Goal: Task Accomplishment & Management: Use online tool/utility

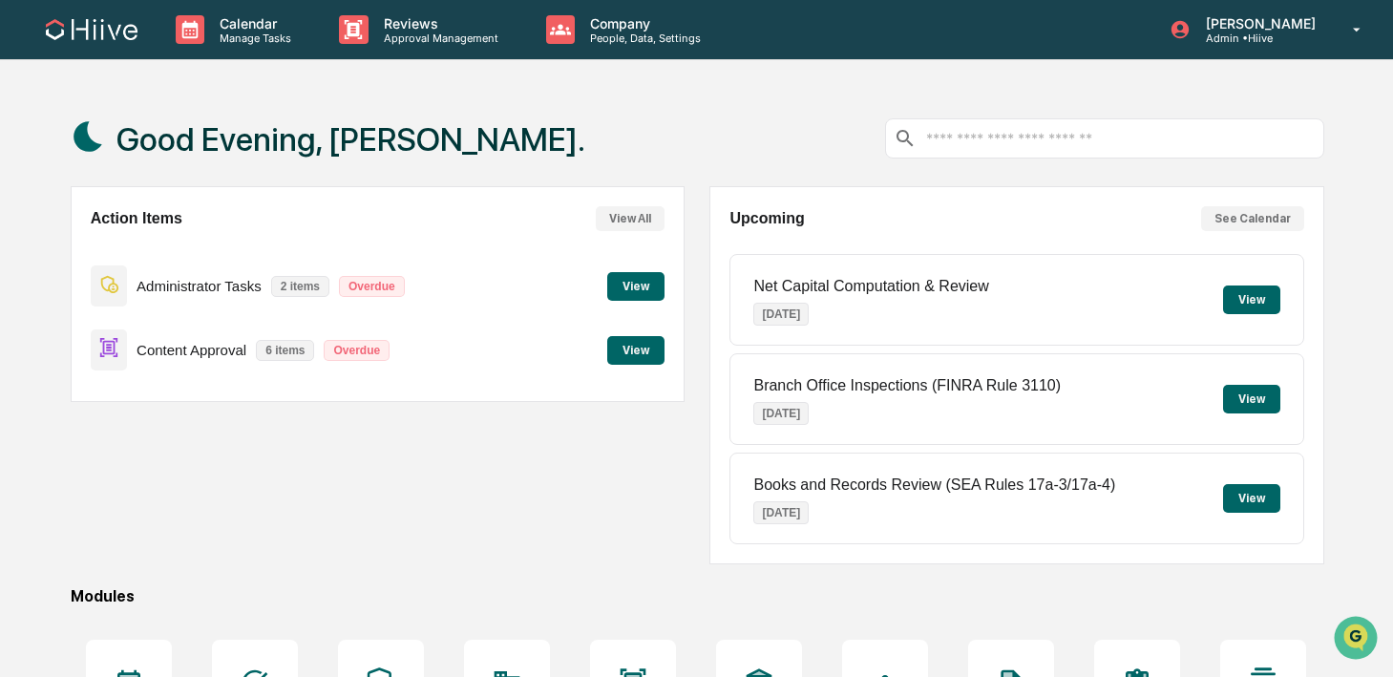
click at [651, 353] on button "View" at bounding box center [635, 350] width 57 height 29
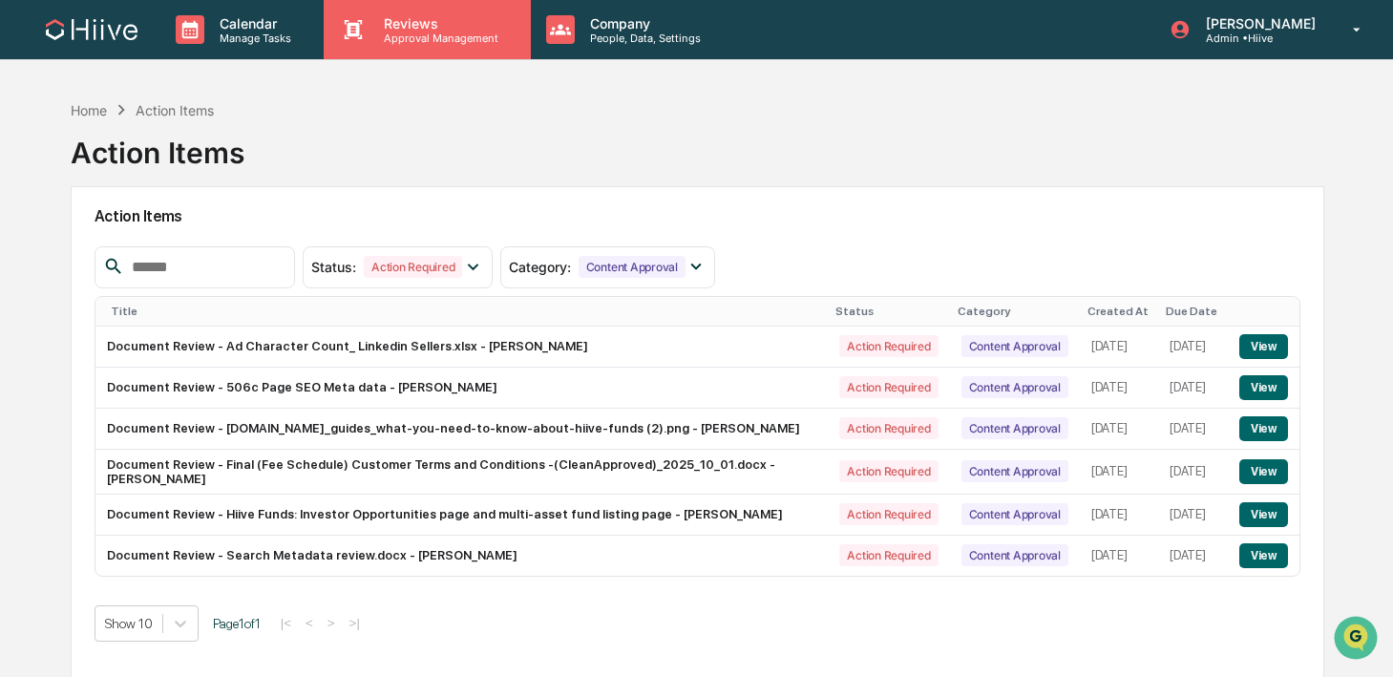
click at [442, 49] on div "Reviews Approval Management" at bounding box center [427, 29] width 206 height 59
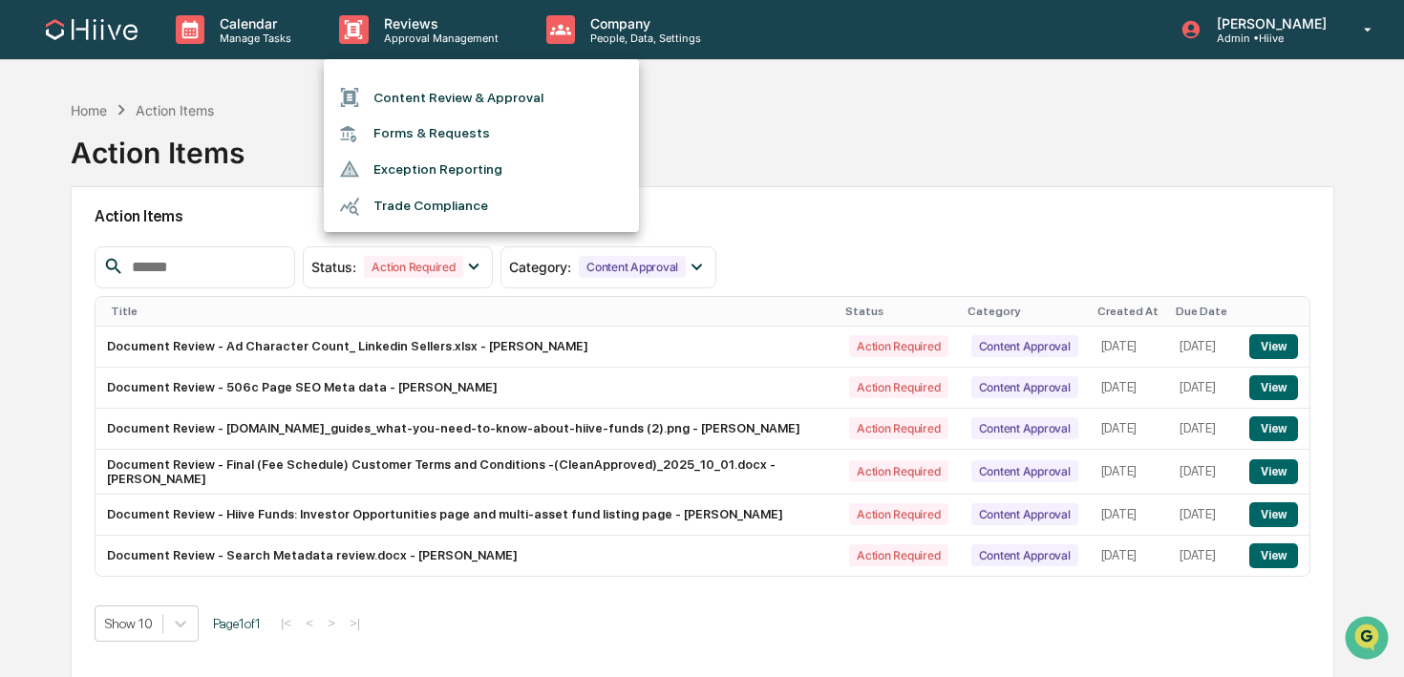
click at [437, 92] on li "Content Review & Approval" at bounding box center [481, 97] width 315 height 36
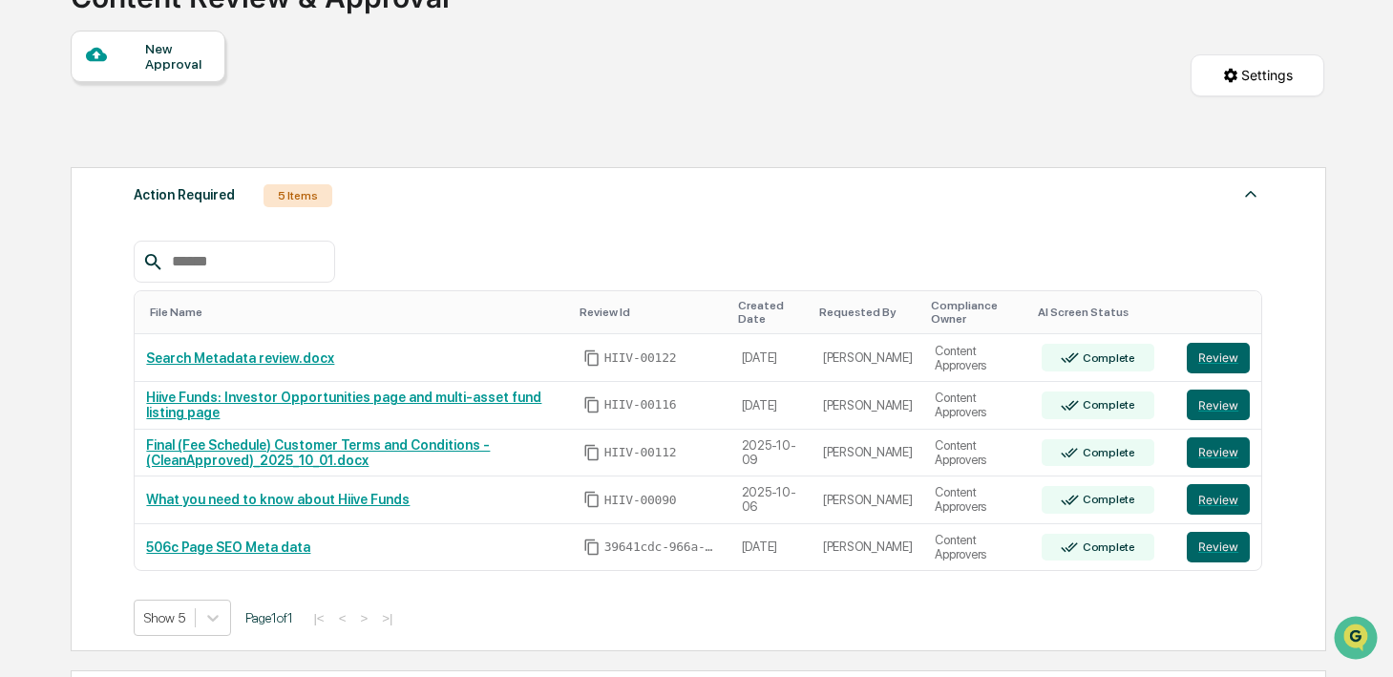
scroll to position [172, 0]
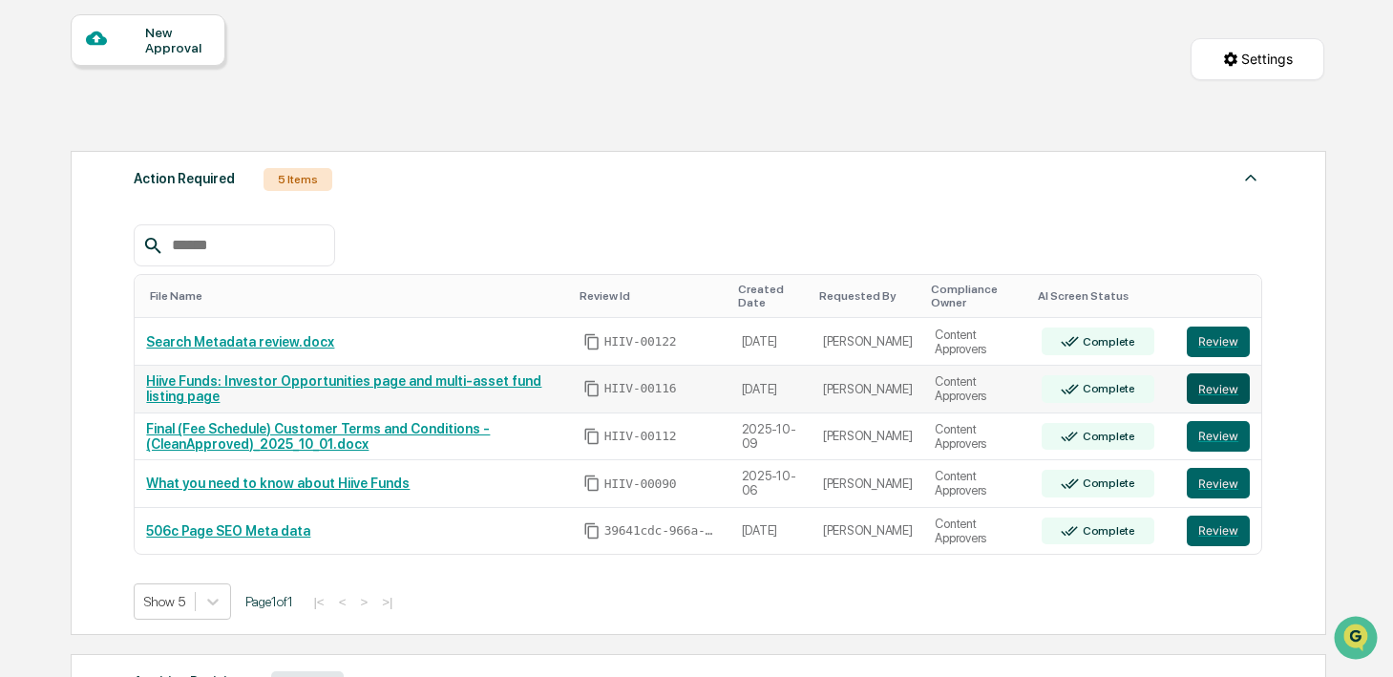
click at [1221, 393] on button "Review" at bounding box center [1218, 388] width 63 height 31
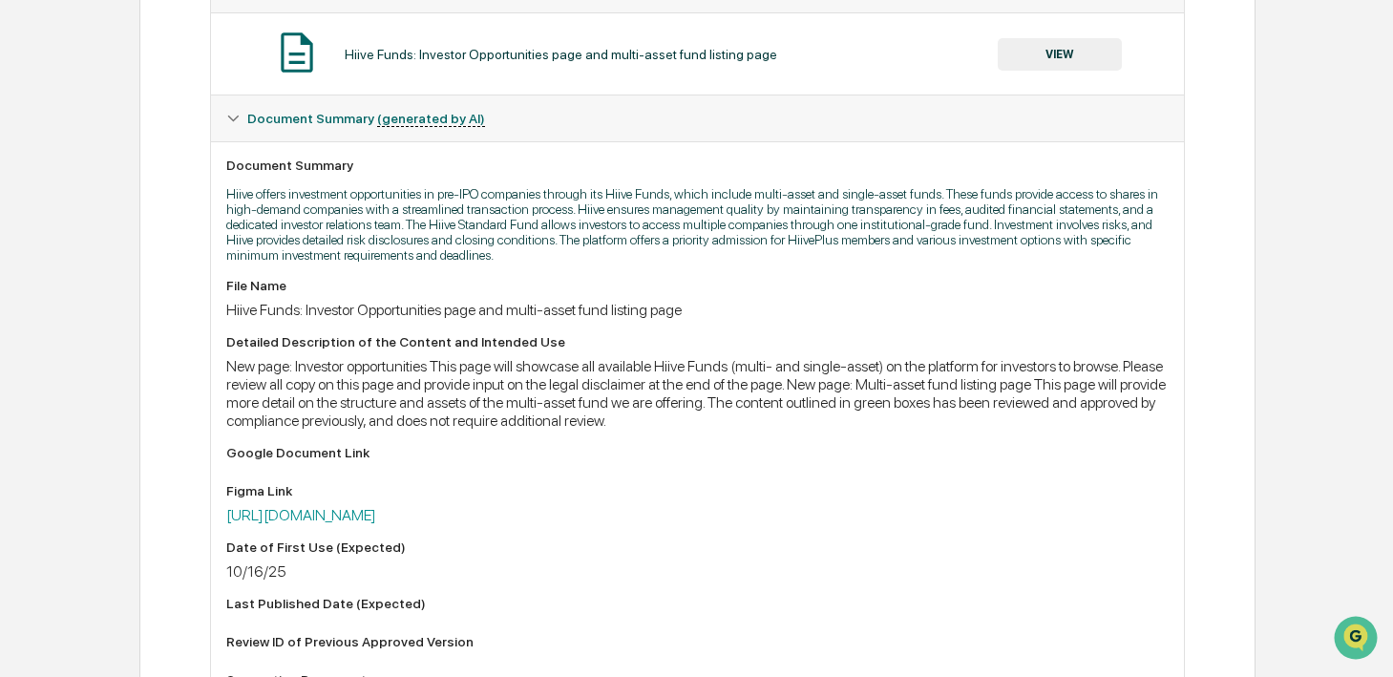
scroll to position [407, 0]
